Goal: Information Seeking & Learning: Learn about a topic

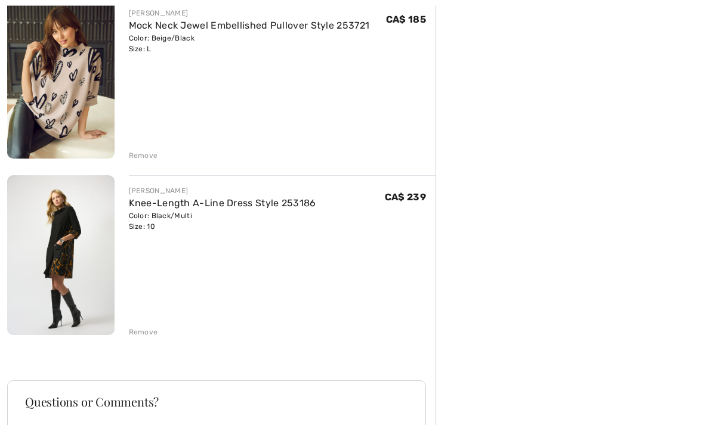
scroll to position [690, 0]
click at [288, 199] on link "Knee-Length A-Line Dress Style 253186" at bounding box center [222, 203] width 187 height 11
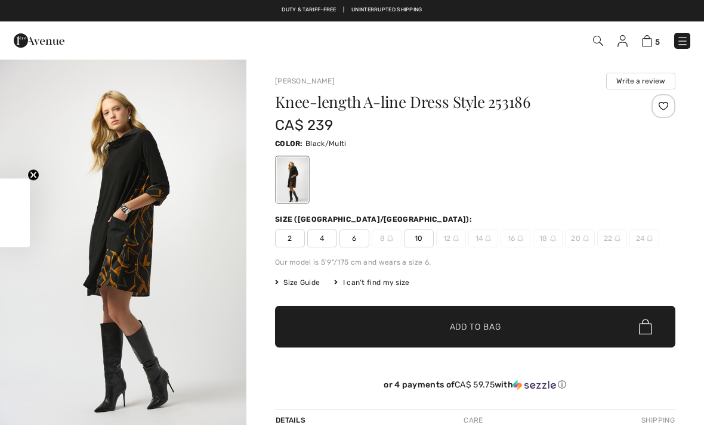
checkbox input "true"
click at [136, 244] on img "1 / 4" at bounding box center [123, 242] width 246 height 369
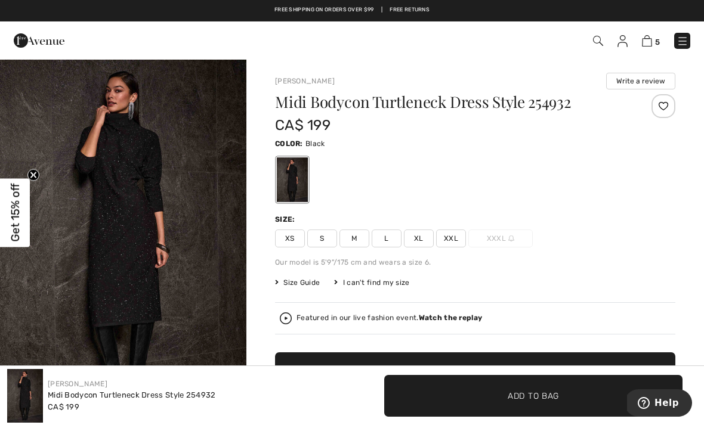
click at [687, 44] on img at bounding box center [683, 41] width 12 height 12
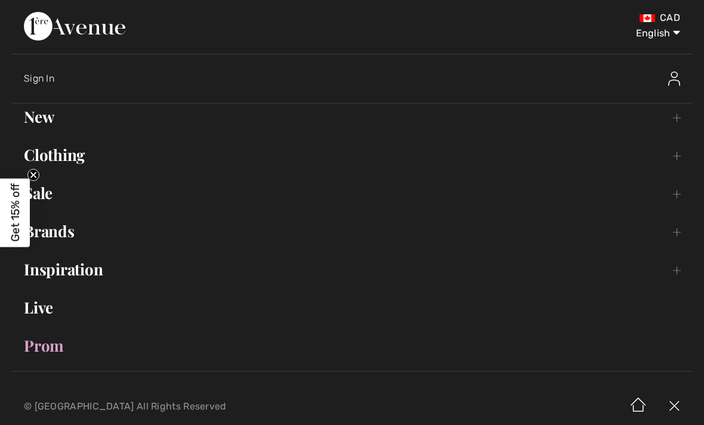
click at [680, 158] on link "Clothing Toggle submenu" at bounding box center [352, 155] width 680 height 26
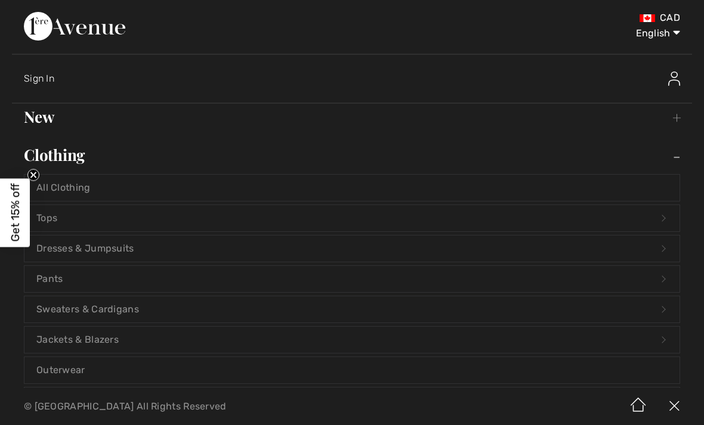
click at [667, 248] on link "Dresses & Jumpsuits Open submenu" at bounding box center [351, 249] width 655 height 26
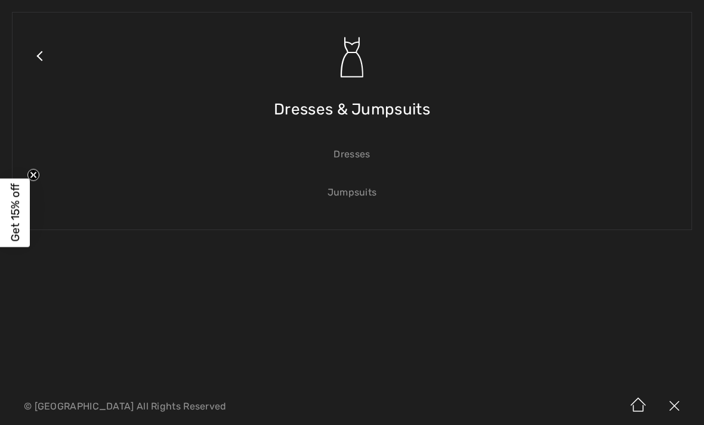
click at [662, 248] on div "Close submenu Dresses & Jumpsuits Dresses Jumpsuits" at bounding box center [352, 194] width 704 height 388
click at [370, 190] on link "Jumpsuits" at bounding box center [351, 193] width 655 height 26
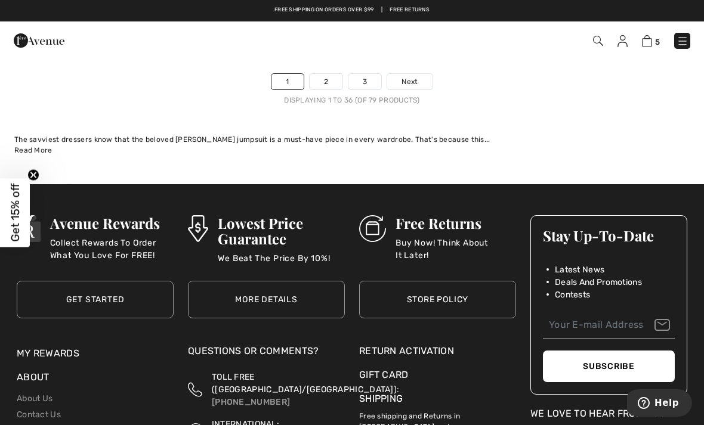
scroll to position [10280, 0]
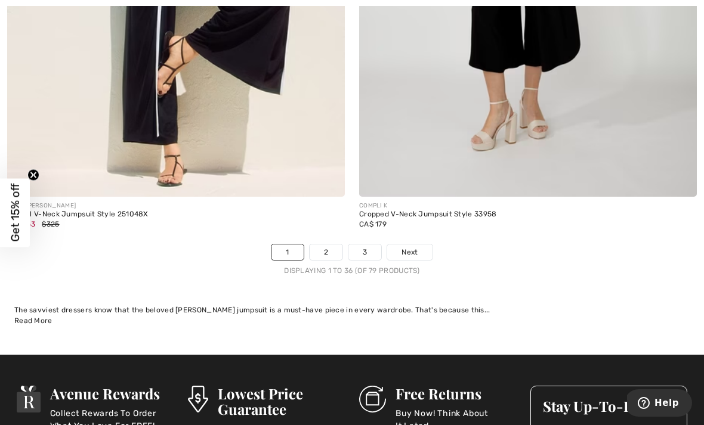
click at [418, 247] on span "Next" at bounding box center [410, 252] width 16 height 11
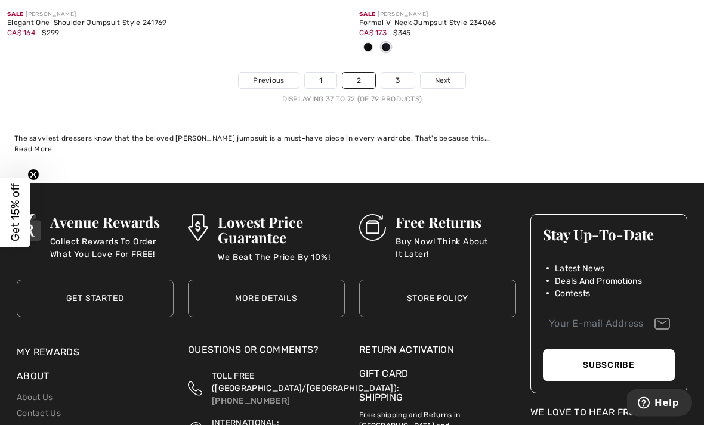
scroll to position [10510, 0]
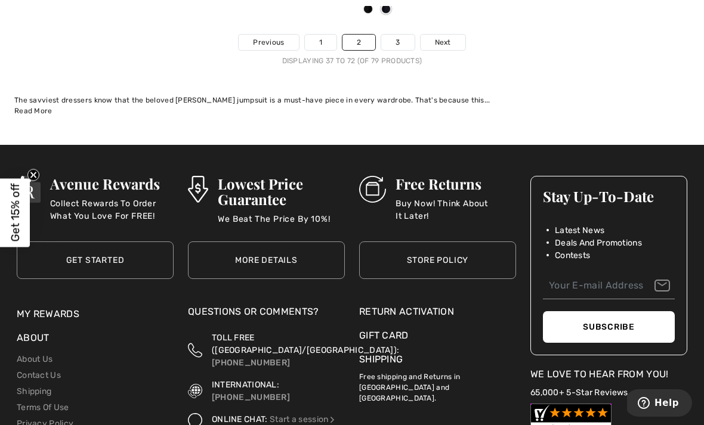
click at [448, 37] on span "Next" at bounding box center [443, 42] width 16 height 11
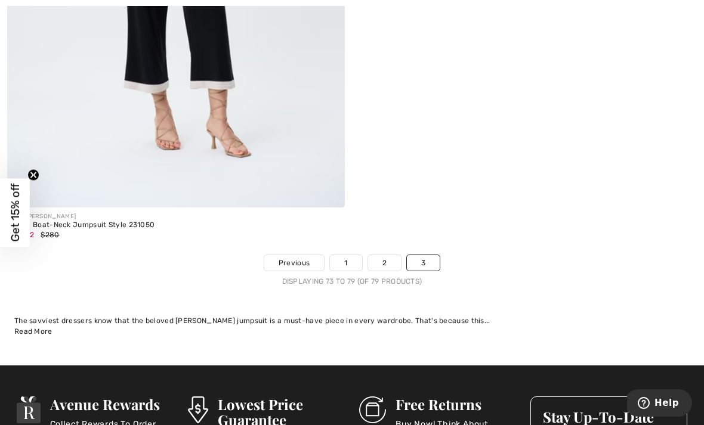
scroll to position [2109, 0]
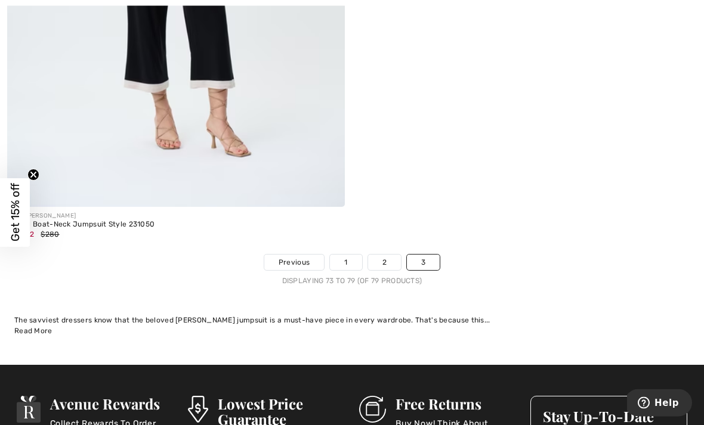
click at [352, 258] on link "1" at bounding box center [346, 263] width 32 height 16
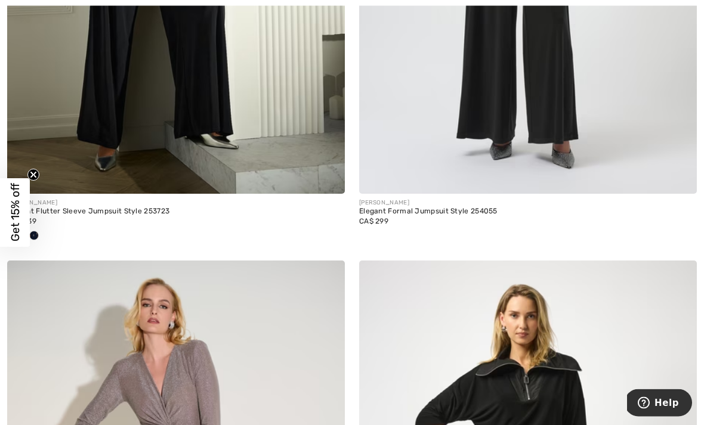
scroll to position [2784, 0]
